Goal: Communication & Community: Ask a question

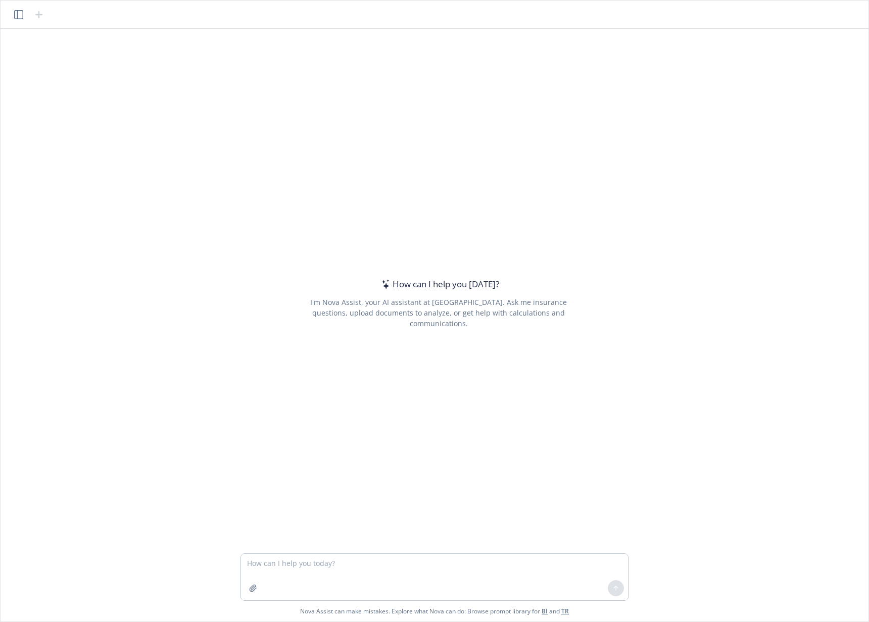
click at [399, 562] on textarea at bounding box center [434, 577] width 387 height 46
type textarea "w"
drag, startPoint x: 230, startPoint y: 104, endPoint x: 212, endPoint y: 86, distance: 25.7
click at [230, 103] on div "How can I help you [DATE]? I'm Nova Assist, your AI assistant at Newfront. Ask …" at bounding box center [435, 291] width 860 height 525
click at [18, 15] on icon "button" at bounding box center [18, 14] width 9 height 9
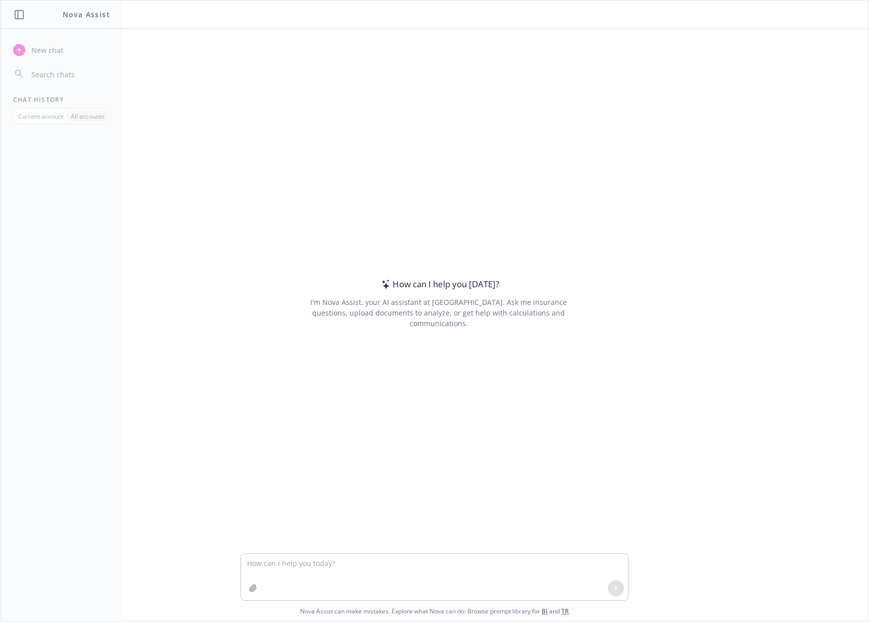
click at [19, 15] on icon "button" at bounding box center [19, 14] width 9 height 9
click at [451, 561] on textarea at bounding box center [434, 577] width 387 height 46
type textarea "hello there"
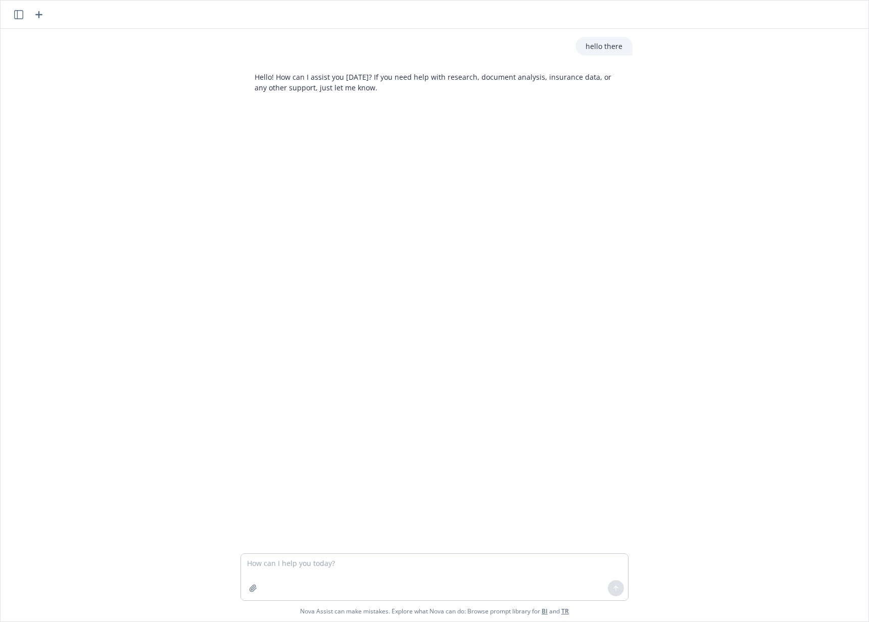
click at [733, 87] on div "hello there Hello! How can I assist you [DATE]? If you need help with research,…" at bounding box center [435, 291] width 860 height 525
click at [763, 51] on div "hello there Hello! How can I assist you [DATE]? If you need help with research,…" at bounding box center [435, 291] width 860 height 525
click at [366, 557] on textarea at bounding box center [434, 577] width 387 height 46
type textarea "q"
type textarea "qwhat benefgits?"
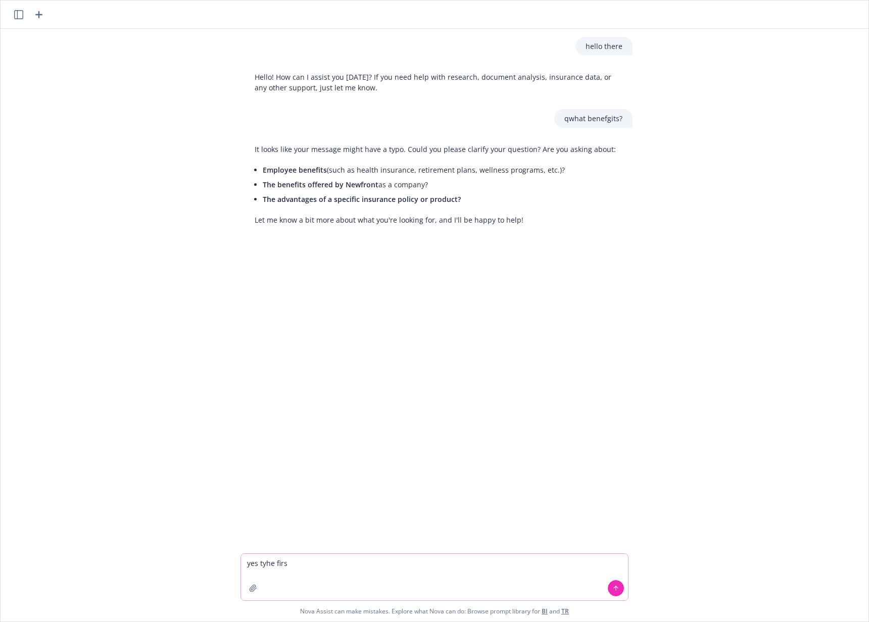
type textarea "yes tyhe first"
